Goal: Find specific page/section: Find specific page/section

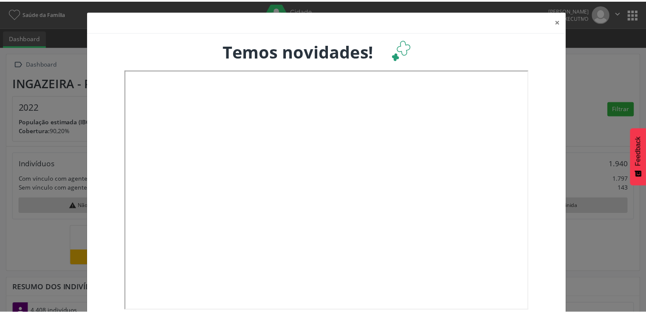
scroll to position [140, 213]
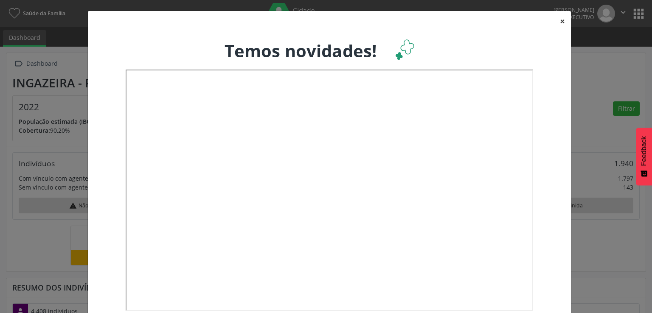
click at [559, 21] on button "×" at bounding box center [562, 21] width 17 height 21
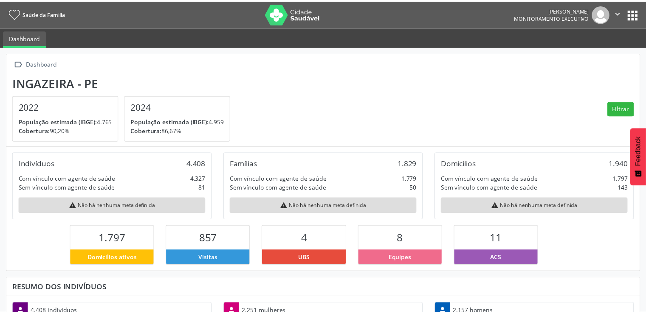
scroll to position [424264, 424193]
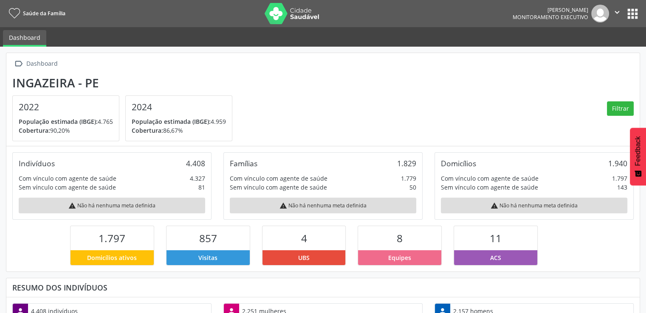
click at [632, 19] on button "apps" at bounding box center [632, 13] width 15 height 15
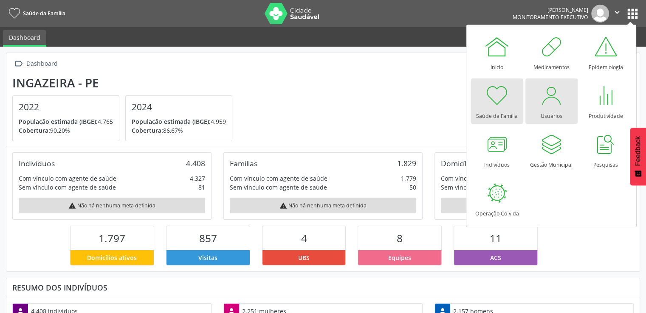
click at [552, 103] on div at bounding box center [550, 95] width 25 height 25
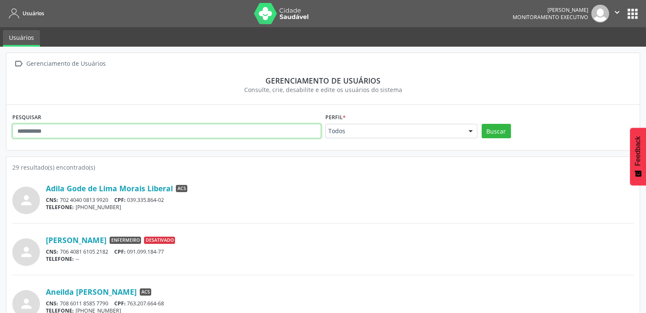
click at [120, 129] on input "text" at bounding box center [166, 131] width 309 height 14
type input "**********"
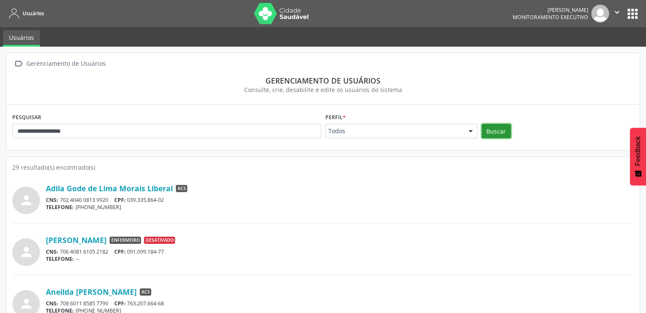
click at [488, 130] on button "Buscar" at bounding box center [495, 131] width 29 height 14
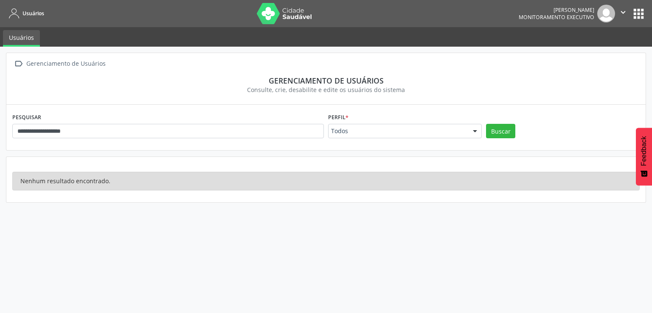
click at [637, 11] on button "apps" at bounding box center [638, 13] width 15 height 15
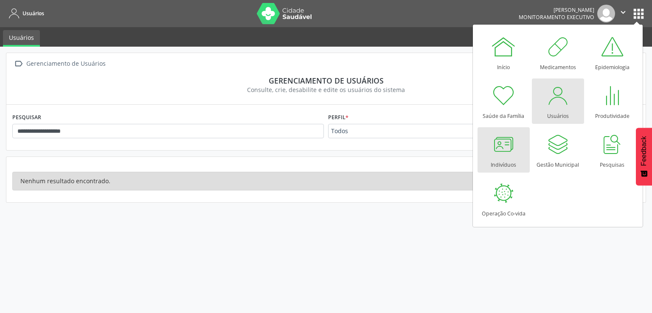
click at [512, 150] on div at bounding box center [503, 144] width 25 height 25
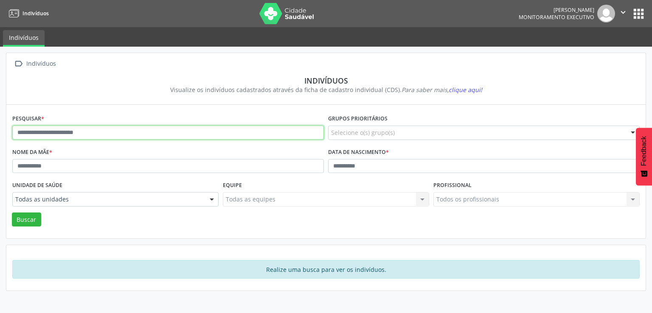
click at [112, 135] on input "text" at bounding box center [168, 133] width 312 height 14
type input "**********"
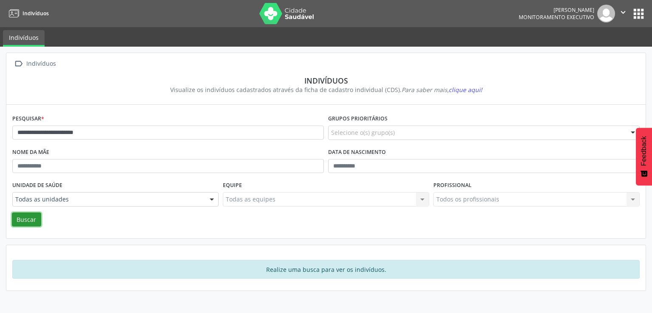
click at [29, 218] on button "Buscar" at bounding box center [26, 220] width 29 height 14
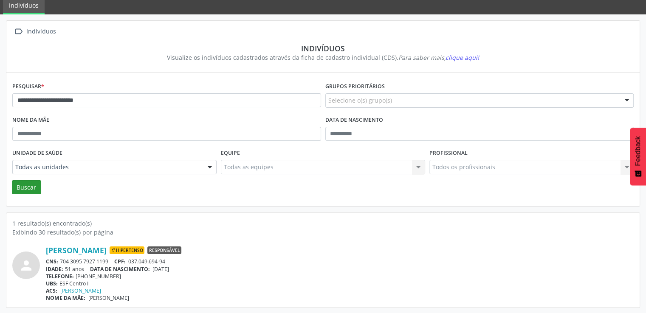
scroll to position [32, 0]
click at [65, 247] on link "Ana Cristina Pereira Silva" at bounding box center [76, 250] width 61 height 9
